Goal: Feedback & Contribution: Leave review/rating

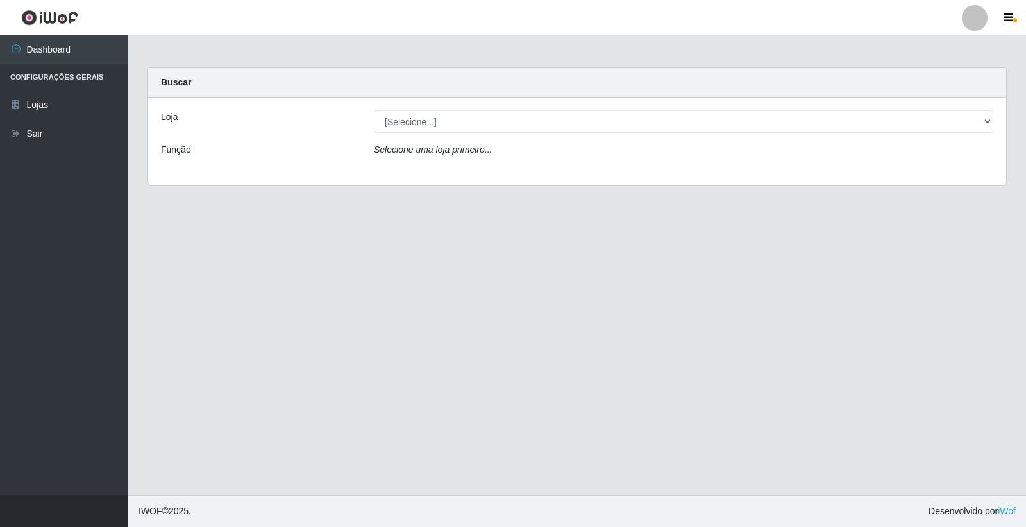
click at [452, 115] on select "[Selecione...] O Feirão - [GEOGRAPHIC_DATA]" at bounding box center [684, 121] width 620 height 22
select select "327"
click at [374, 110] on select "[Selecione...] O Feirão - [GEOGRAPHIC_DATA]" at bounding box center [684, 121] width 620 height 22
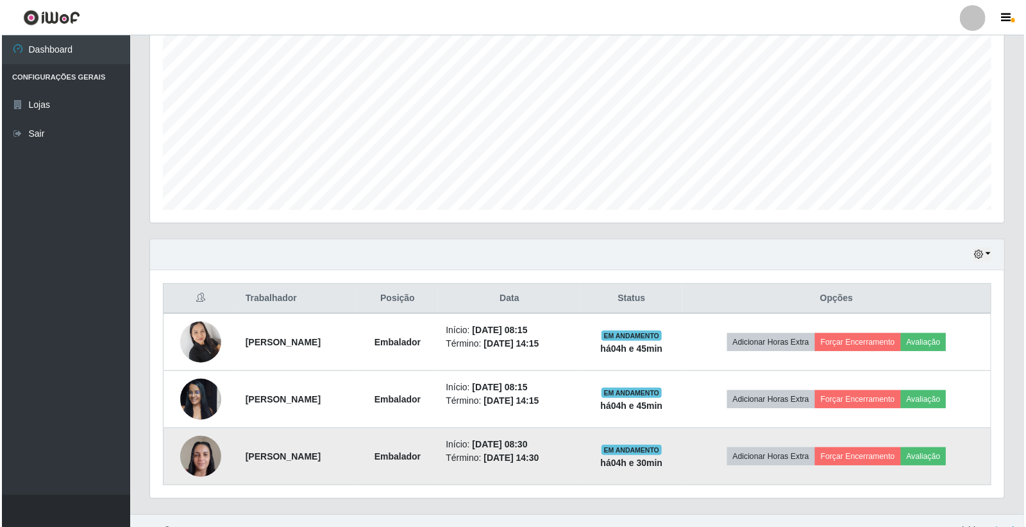
scroll to position [268, 0]
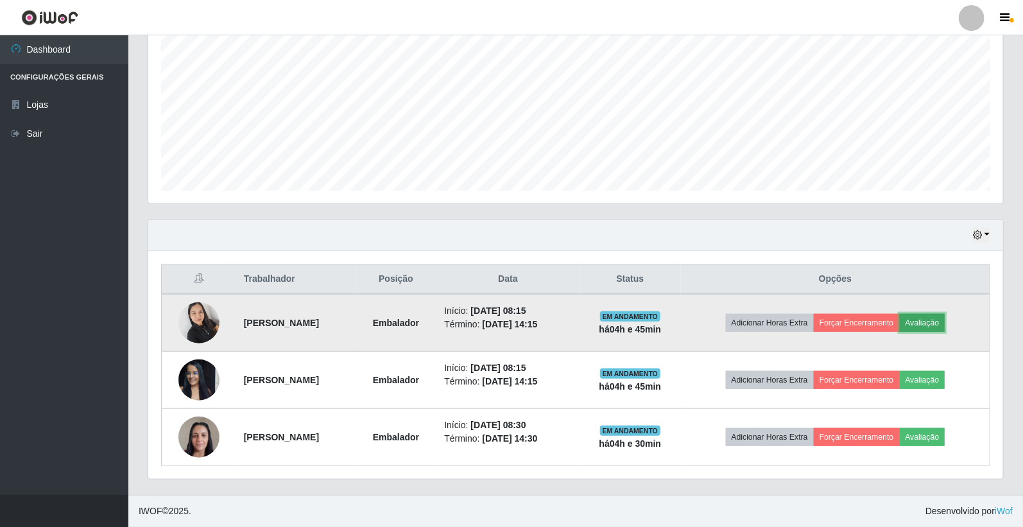
click at [943, 315] on button "Avaliação" at bounding box center [922, 323] width 46 height 18
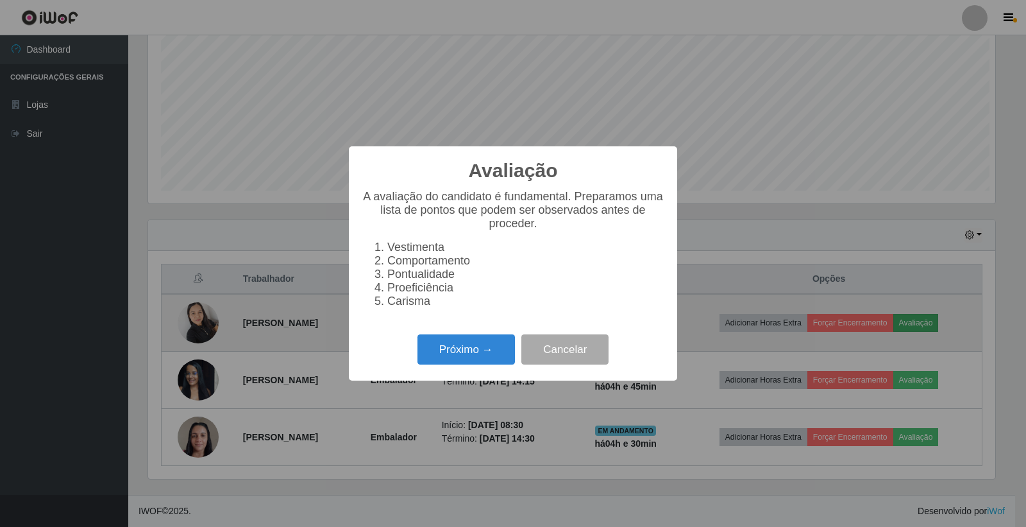
scroll to position [266, 847]
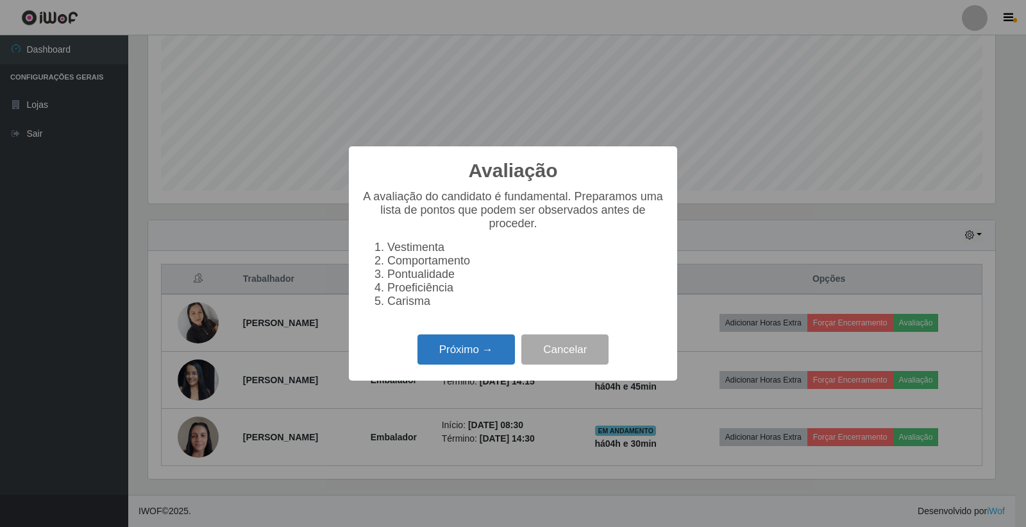
click at [475, 364] on button "Próximo →" at bounding box center [467, 349] width 98 height 30
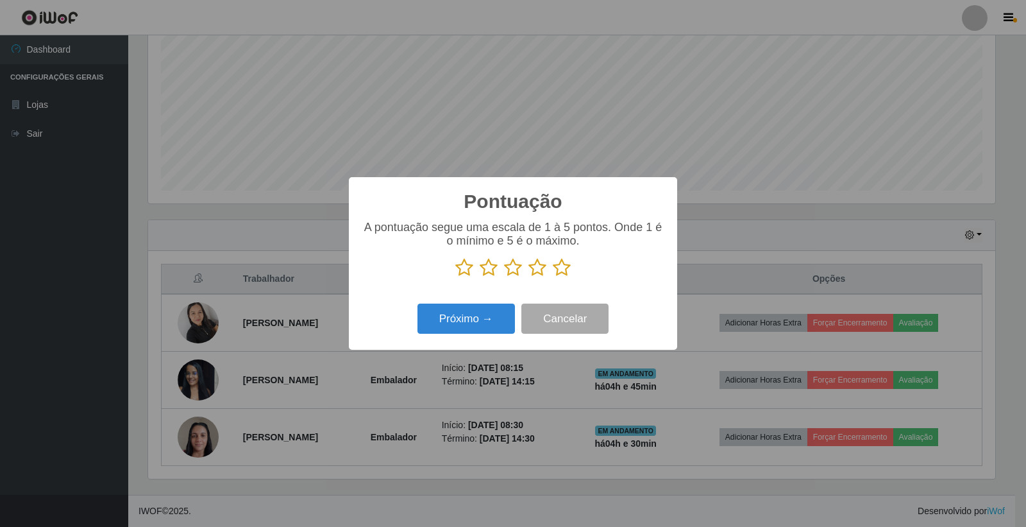
click at [555, 269] on icon at bounding box center [562, 267] width 18 height 19
click at [553, 277] on input "radio" at bounding box center [553, 277] width 0 height 0
click at [438, 332] on button "Próximo →" at bounding box center [467, 318] width 98 height 30
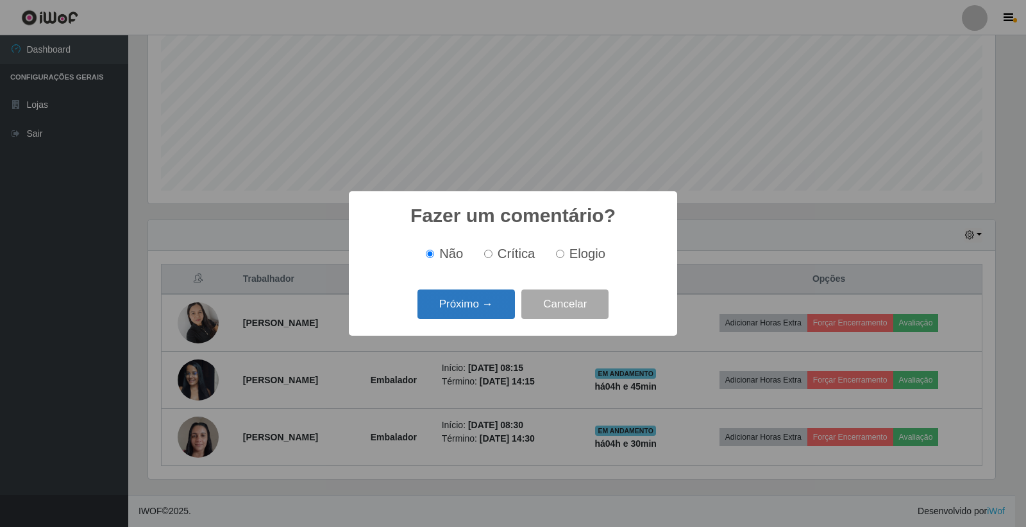
click at [477, 292] on button "Próximo →" at bounding box center [467, 304] width 98 height 30
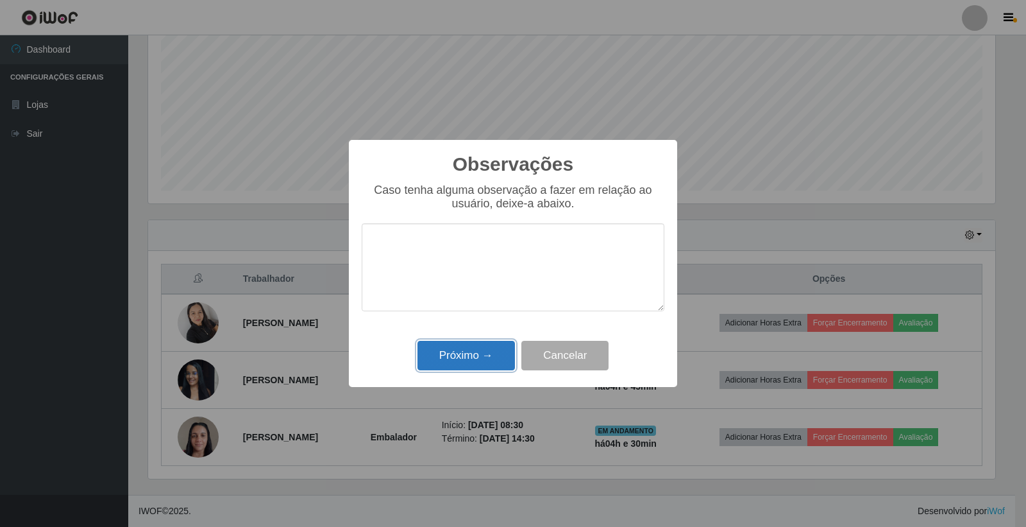
click at [488, 357] on button "Próximo →" at bounding box center [467, 356] width 98 height 30
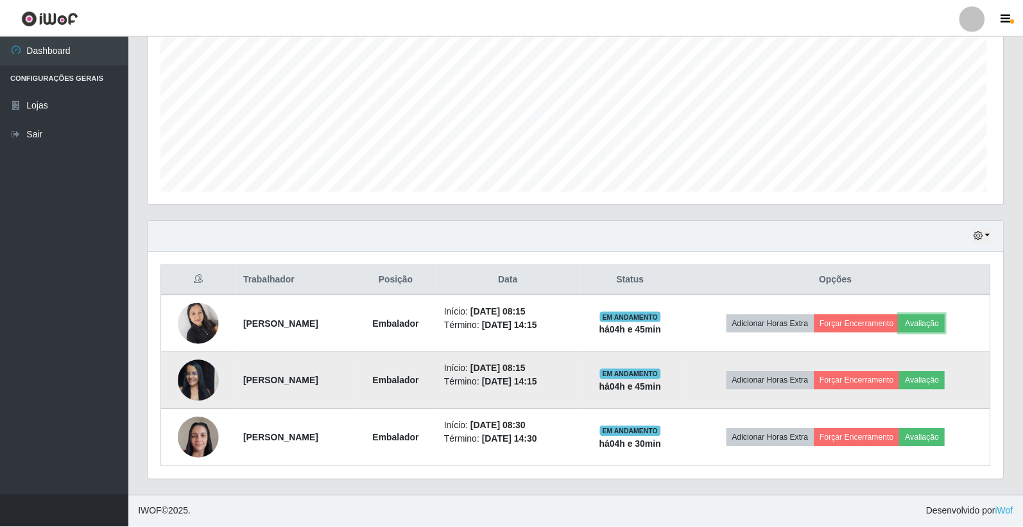
scroll to position [266, 854]
click at [929, 378] on button "Avaliação" at bounding box center [922, 380] width 46 height 18
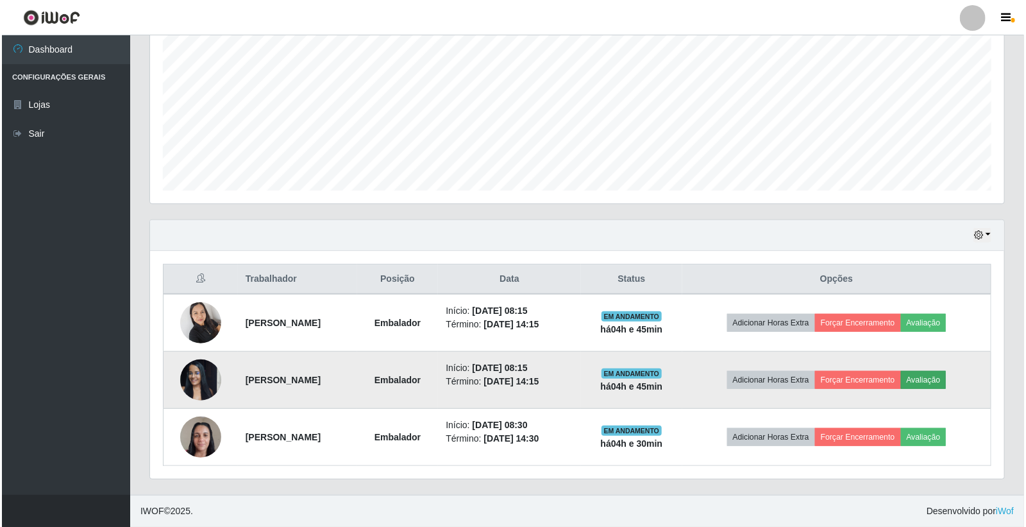
scroll to position [266, 847]
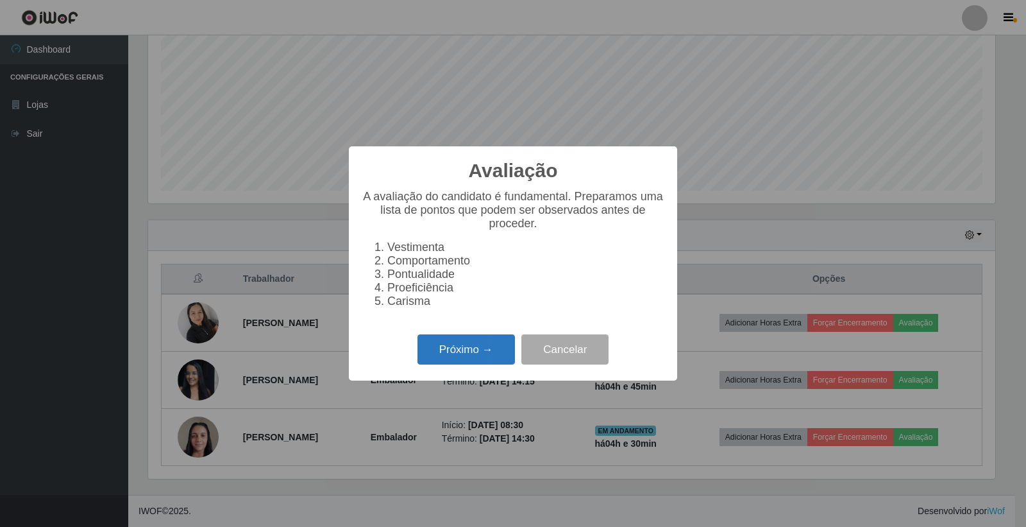
click at [488, 359] on button "Próximo →" at bounding box center [467, 349] width 98 height 30
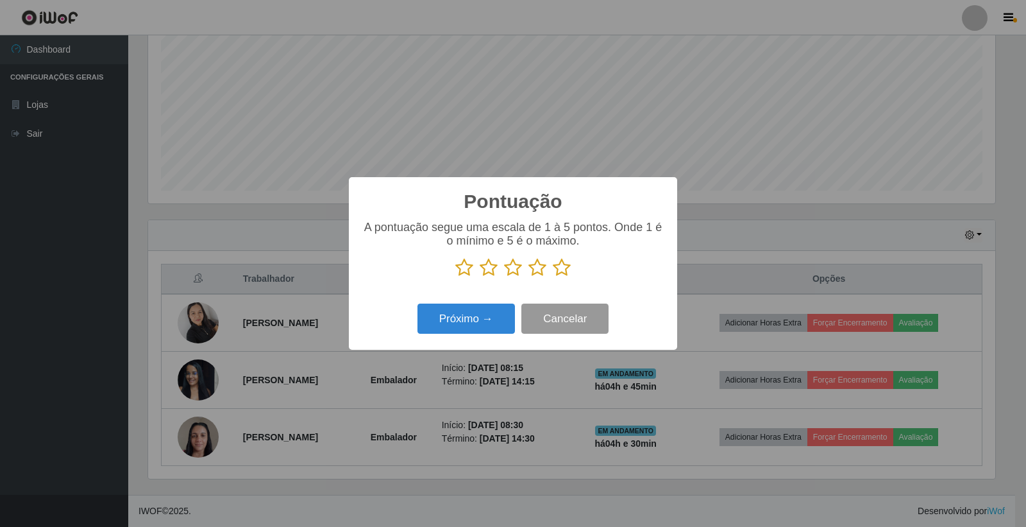
scroll to position [641238, 640657]
click at [567, 276] on icon at bounding box center [562, 267] width 18 height 19
click at [553, 277] on input "radio" at bounding box center [553, 277] width 0 height 0
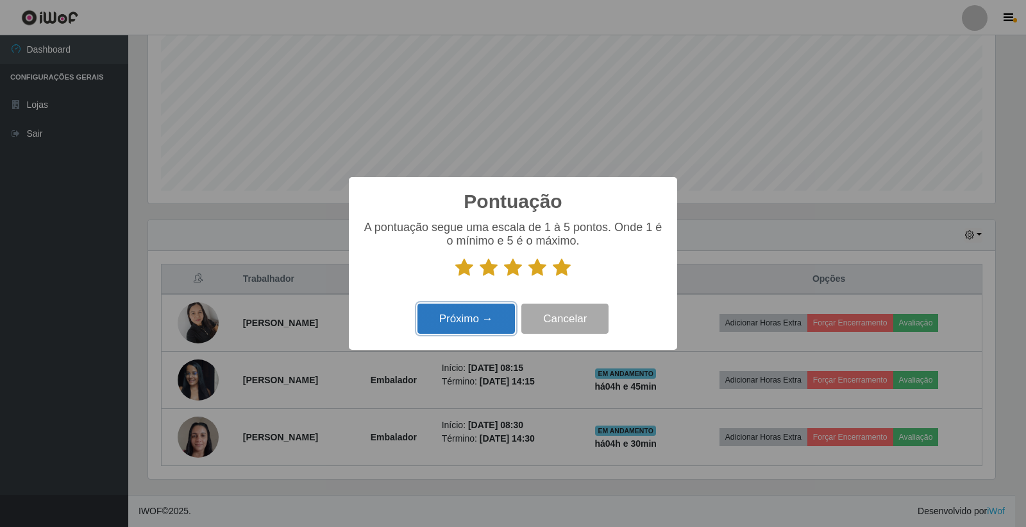
click at [488, 328] on button "Próximo →" at bounding box center [467, 318] width 98 height 30
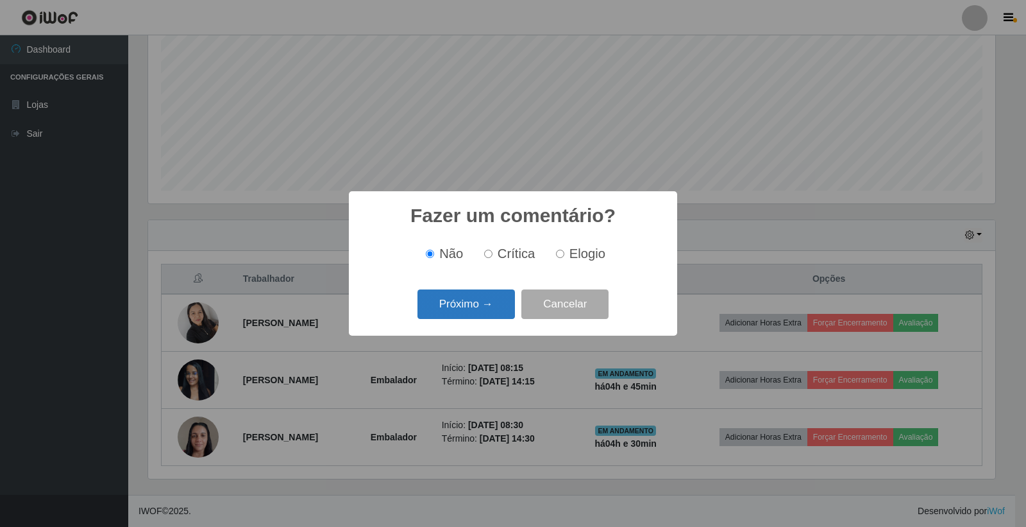
click at [489, 305] on button "Próximo →" at bounding box center [467, 304] width 98 height 30
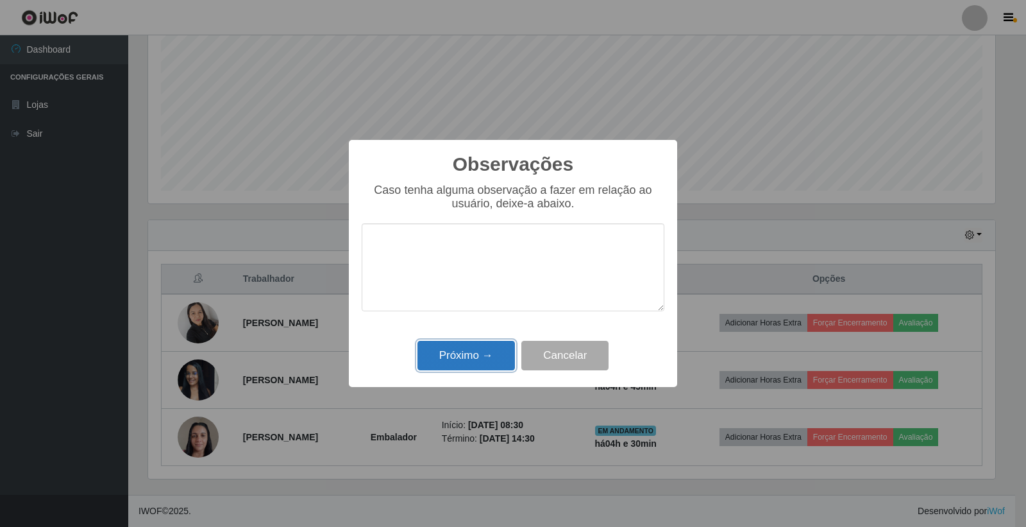
click at [465, 364] on button "Próximo →" at bounding box center [467, 356] width 98 height 30
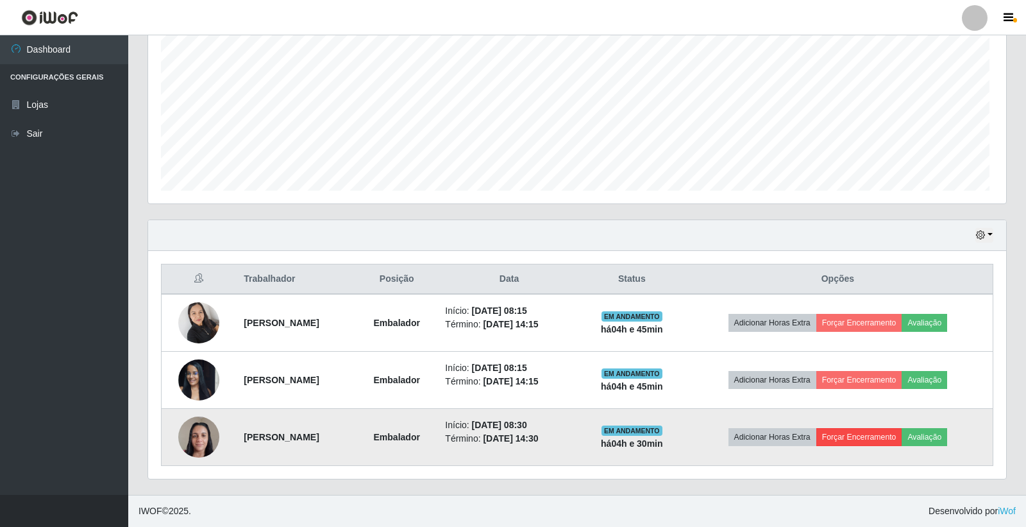
scroll to position [266, 854]
click at [931, 440] on button "Avaliação" at bounding box center [922, 437] width 46 height 18
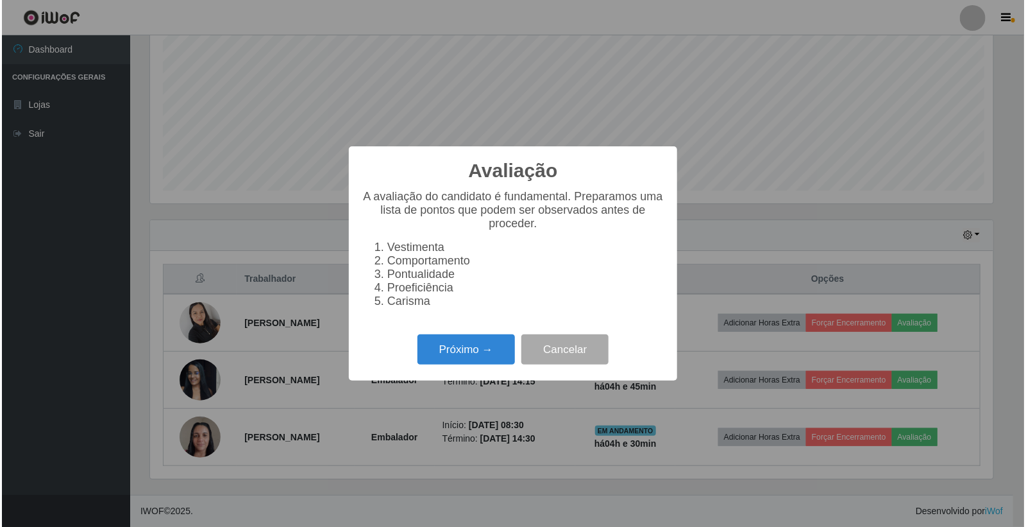
scroll to position [266, 847]
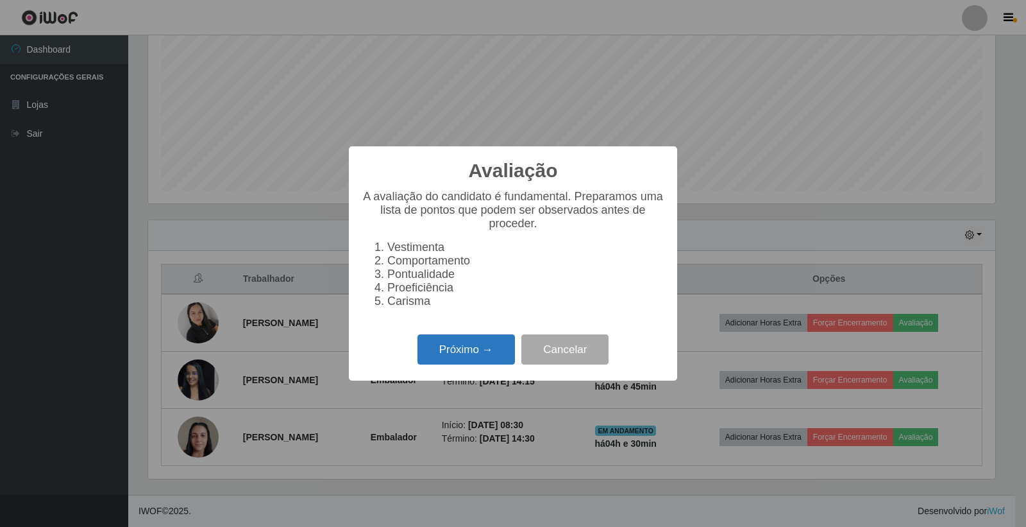
click at [498, 346] on button "Próximo →" at bounding box center [467, 349] width 98 height 30
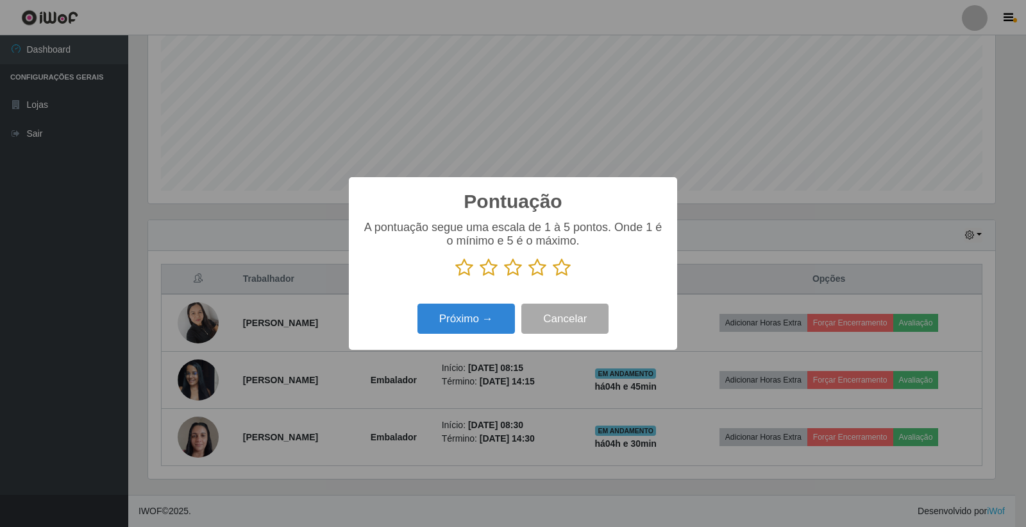
click at [560, 275] on icon at bounding box center [562, 267] width 18 height 19
click at [553, 277] on input "radio" at bounding box center [553, 277] width 0 height 0
click at [485, 316] on button "Próximo →" at bounding box center [467, 318] width 98 height 30
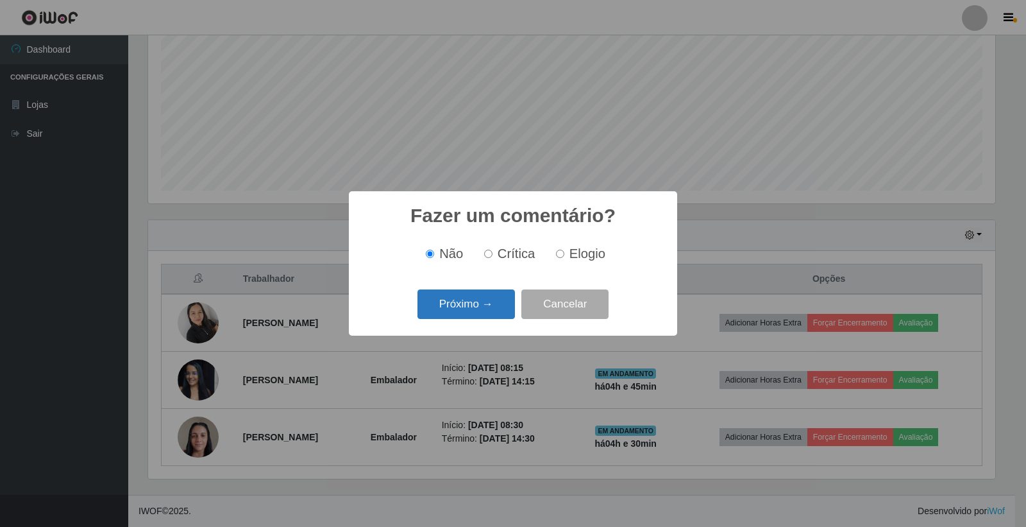
click at [501, 310] on button "Próximo →" at bounding box center [467, 304] width 98 height 30
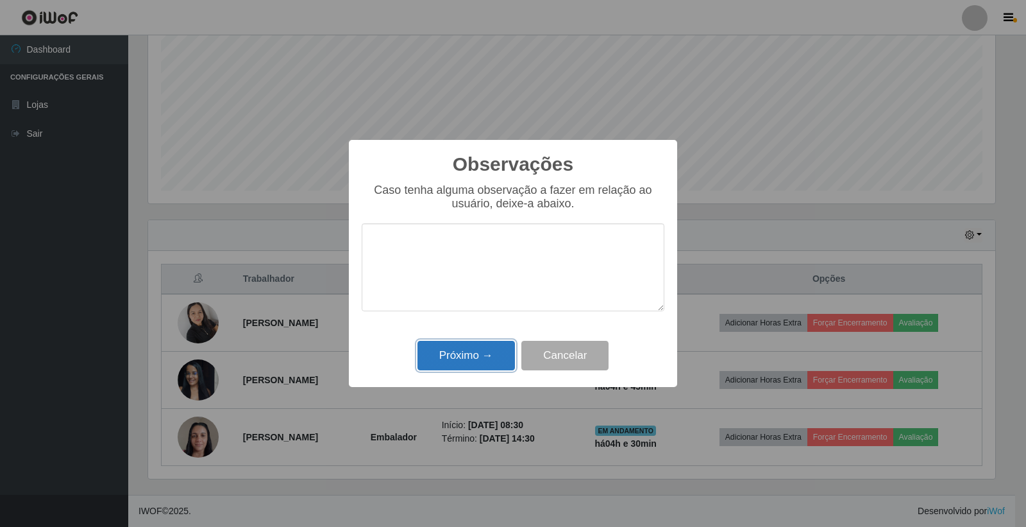
click at [472, 355] on button "Próximo →" at bounding box center [467, 356] width 98 height 30
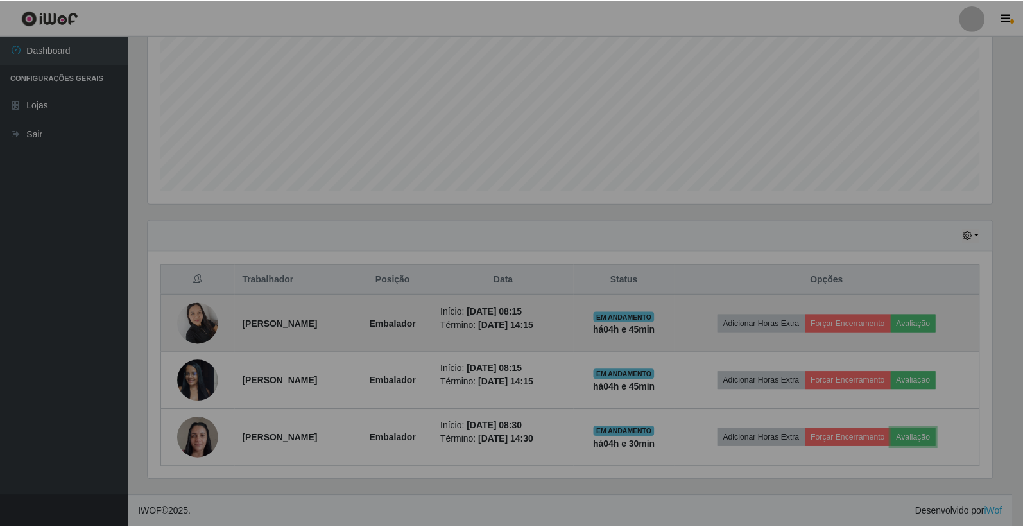
scroll to position [266, 854]
